Goal: Information Seeking & Learning: Check status

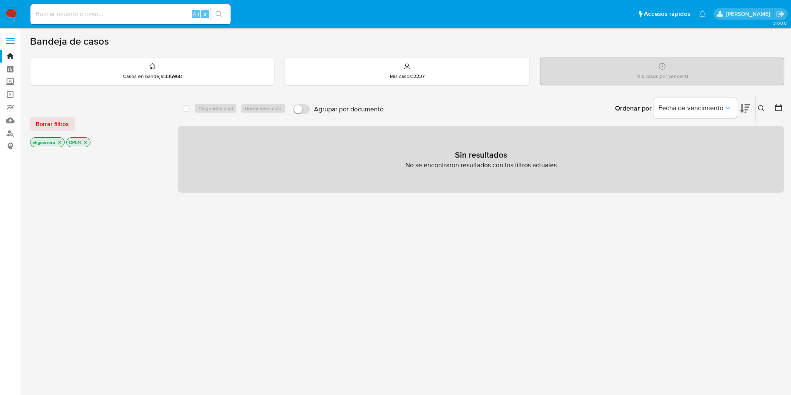
drag, startPoint x: 150, startPoint y: 3, endPoint x: 146, endPoint y: 12, distance: 10.1
click at [150, 3] on div "Alt s" at bounding box center [130, 14] width 200 height 23
click at [146, 12] on input at bounding box center [130, 14] width 200 height 11
paste input "2477596392"
type input "2477596392"
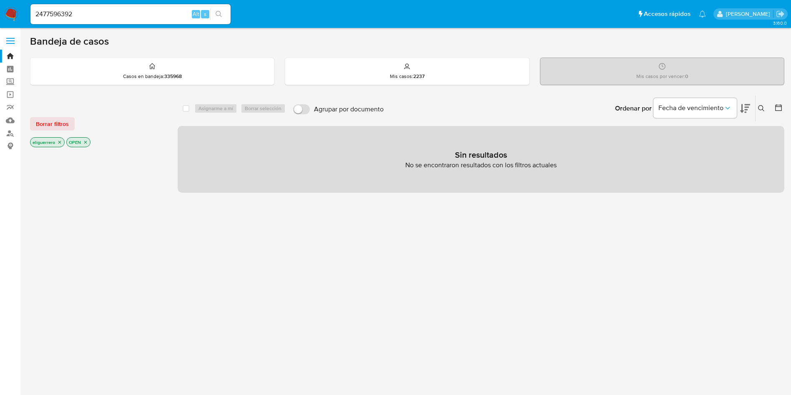
click at [195, 13] on span "Alt" at bounding box center [196, 14] width 7 height 8
click at [220, 12] on icon "search-icon" at bounding box center [219, 14] width 6 height 6
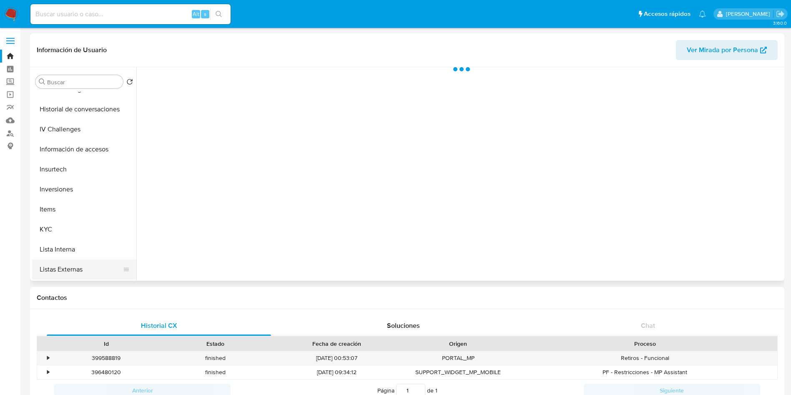
select select "10"
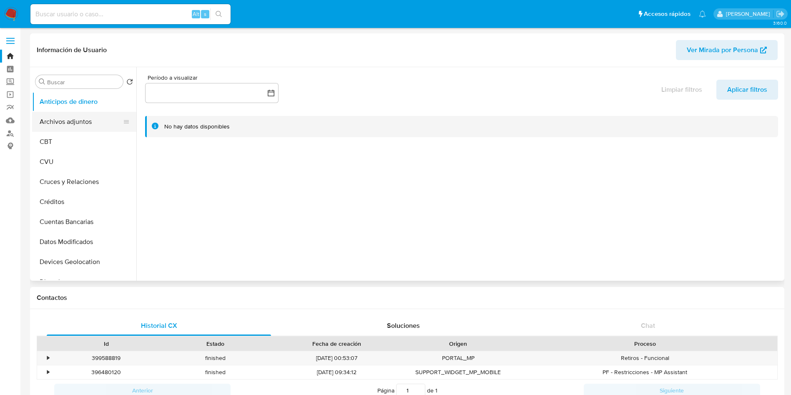
click at [86, 128] on button "Archivos adjuntos" at bounding box center [81, 122] width 98 height 20
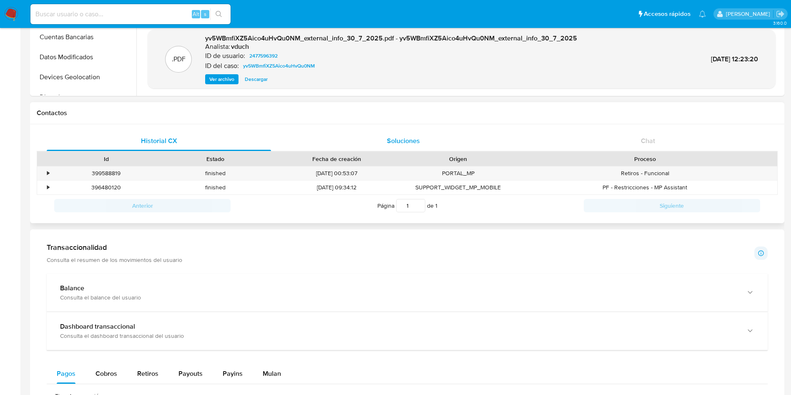
scroll to position [188, 0]
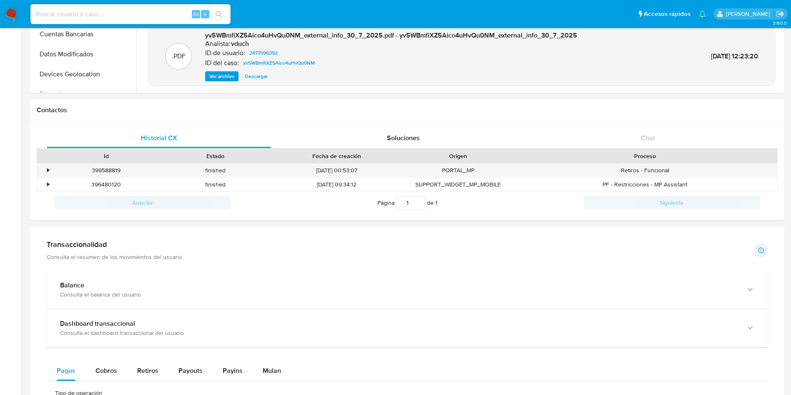
drag, startPoint x: 634, startPoint y: 270, endPoint x: 634, endPoint y: 260, distance: 10.0
click at [634, 271] on div "Balance Consulta el balance del usuario" at bounding box center [407, 290] width 721 height 38
